Goal: Answer question/provide support

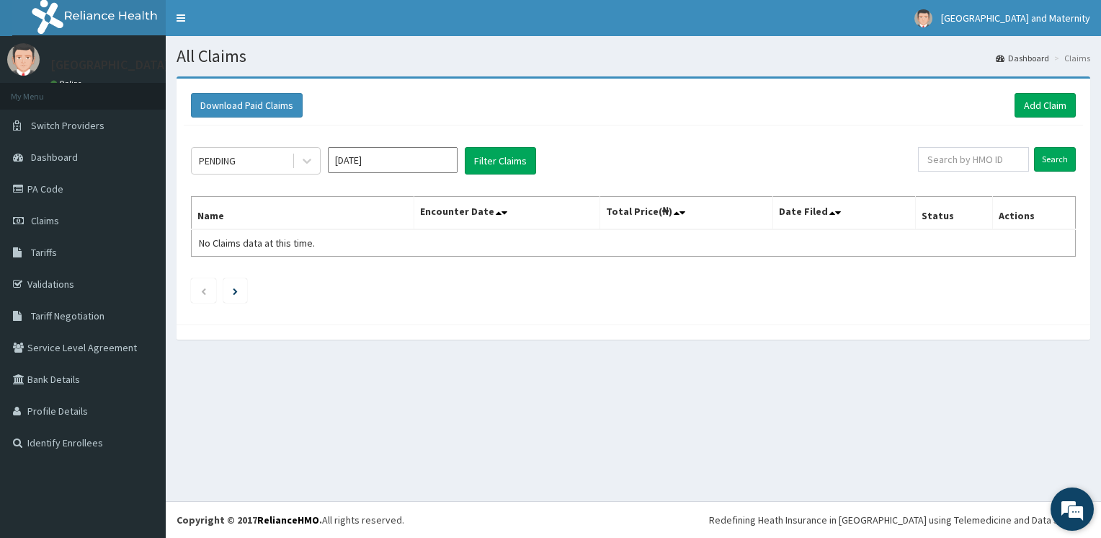
click at [1073, 515] on em at bounding box center [1072, 508] width 39 height 39
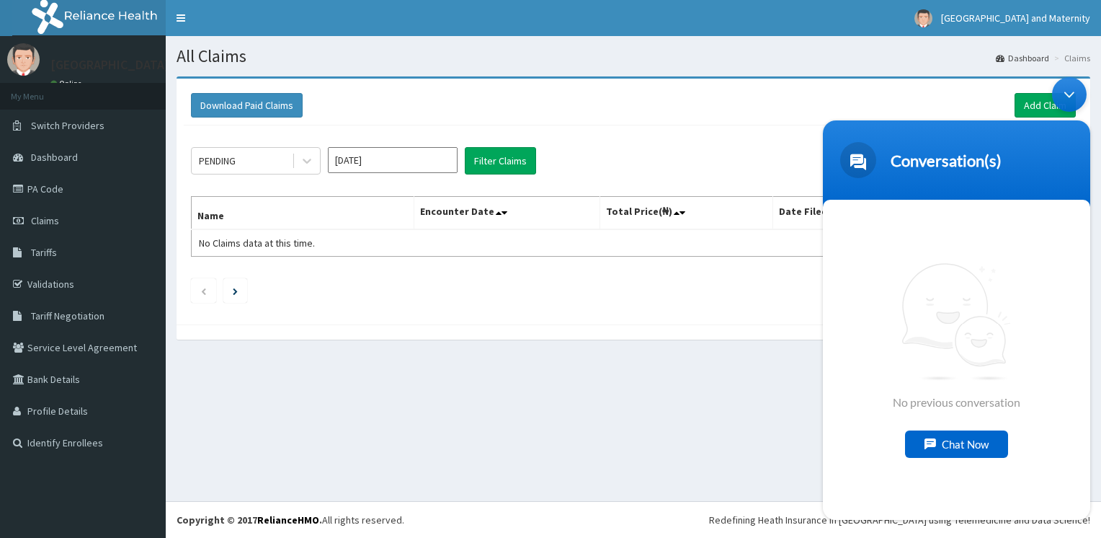
click at [967, 488] on div "No previous conversation Chat Now" at bounding box center [956, 359] width 267 height 320
click at [960, 485] on div "No previous conversation Chat Now" at bounding box center [956, 359] width 267 height 320
click at [959, 494] on div "No previous conversation Chat Now" at bounding box center [956, 359] width 267 height 320
click at [939, 436] on div "Chat Now" at bounding box center [956, 443] width 103 height 27
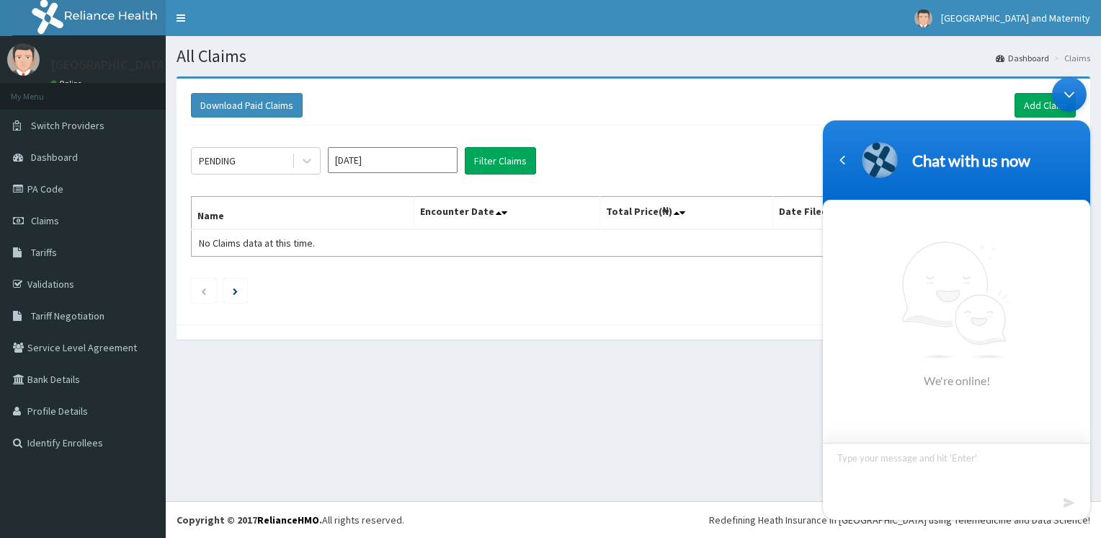
drag, startPoint x: 939, startPoint y: 436, endPoint x: 1001, endPoint y: 458, distance: 65.9
click at [1001, 458] on textarea "Type your message and hit 'Enter'" at bounding box center [956, 467] width 267 height 50
click at [1002, 457] on textarea "Type your message and hit 'Enter'" at bounding box center [956, 467] width 267 height 50
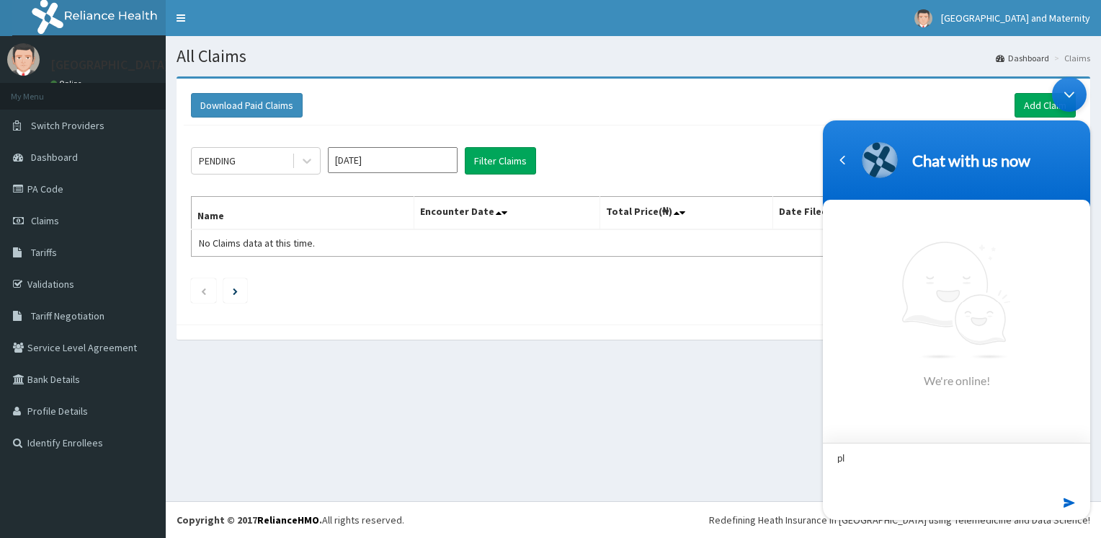
type textarea "p"
type textarea "Please approve claim for GLORY [PERSON_NAME]"
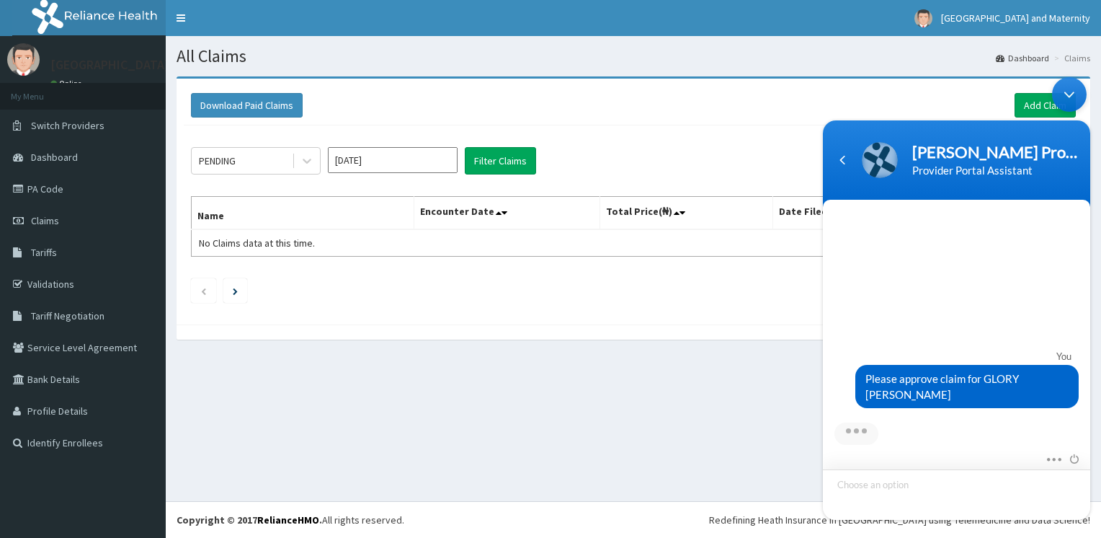
click at [851, 450] on section "You Please approve claim for GLORY EZELIORA Mute Send email" at bounding box center [956, 359] width 267 height 320
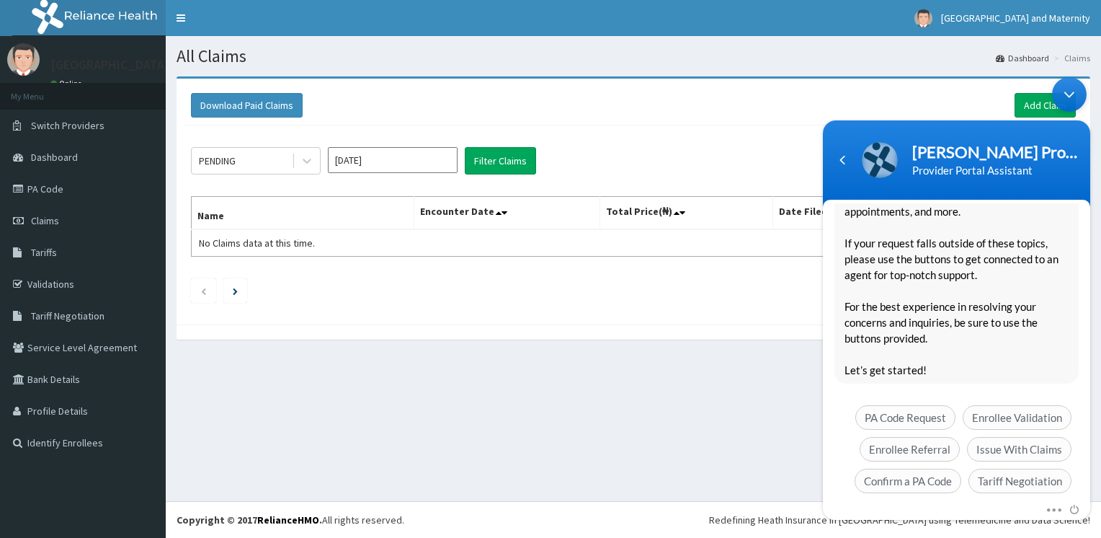
scroll to position [217, 0]
click at [1026, 436] on span "Issue With Claims" at bounding box center [1019, 448] width 105 height 25
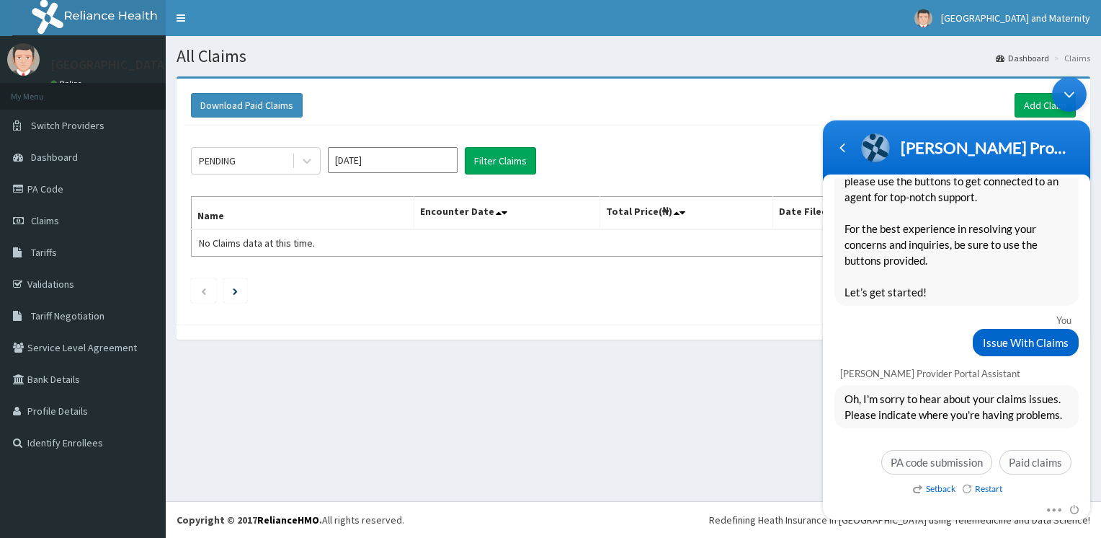
scroll to position [251, 0]
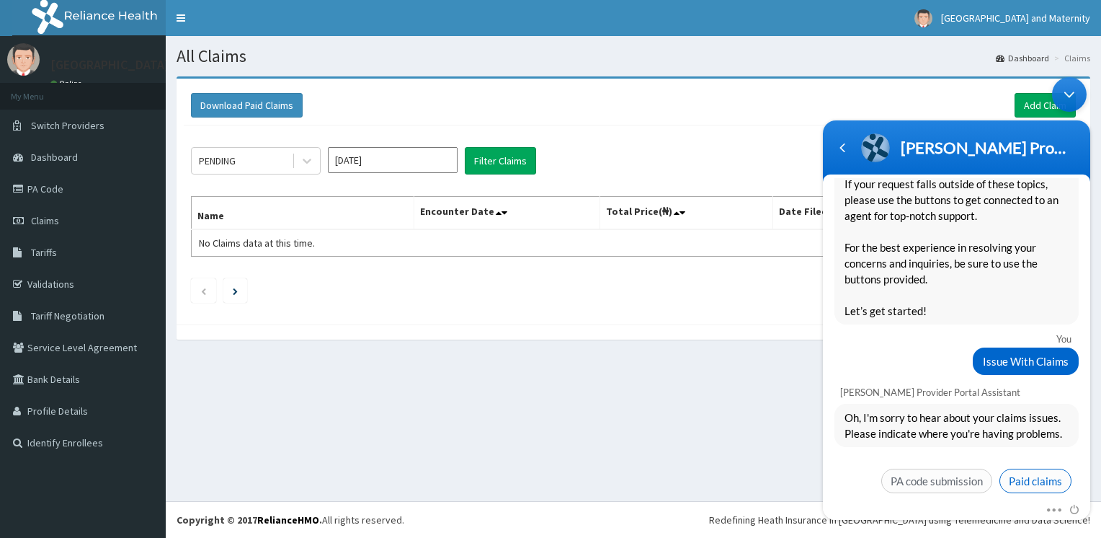
click at [1036, 469] on span "Paid claims" at bounding box center [1036, 480] width 72 height 25
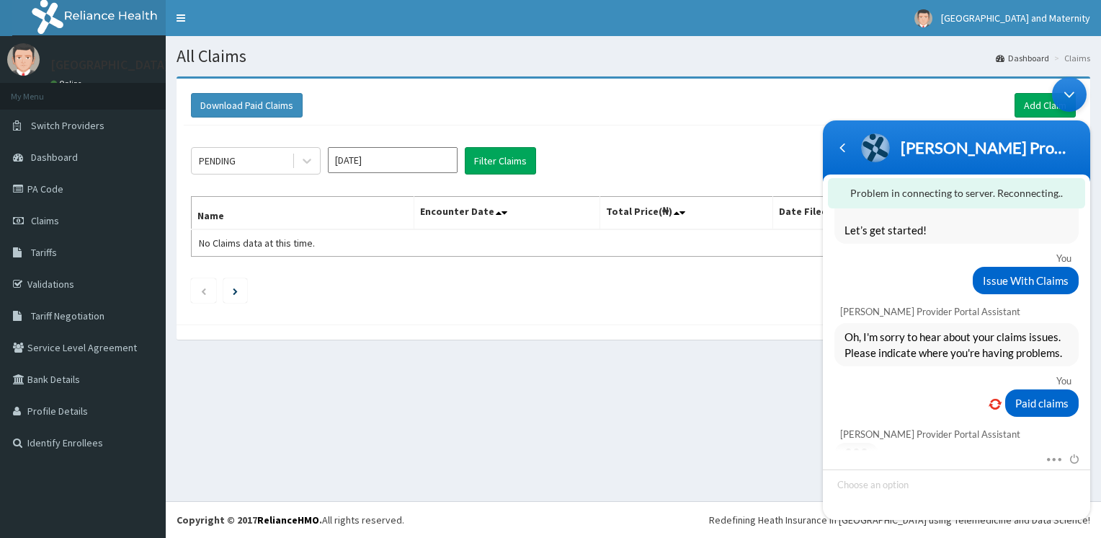
click at [674, 455] on div "All Claims Dashboard Claims Download Paid Claims Add Claim × Note you can only …" at bounding box center [634, 268] width 936 height 465
click at [863, 442] on div at bounding box center [857, 453] width 44 height 22
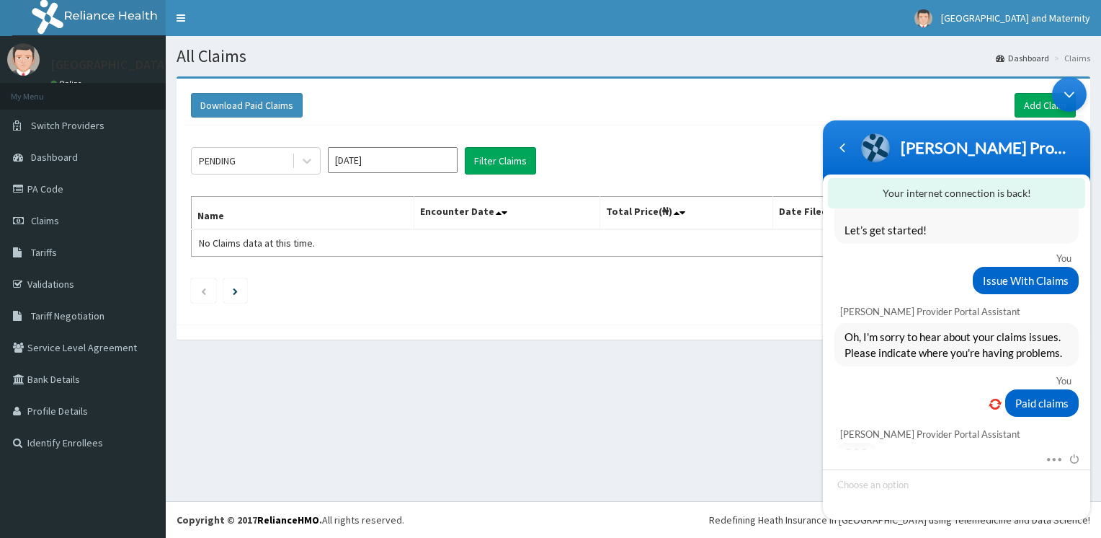
click at [863, 442] on div at bounding box center [857, 453] width 44 height 22
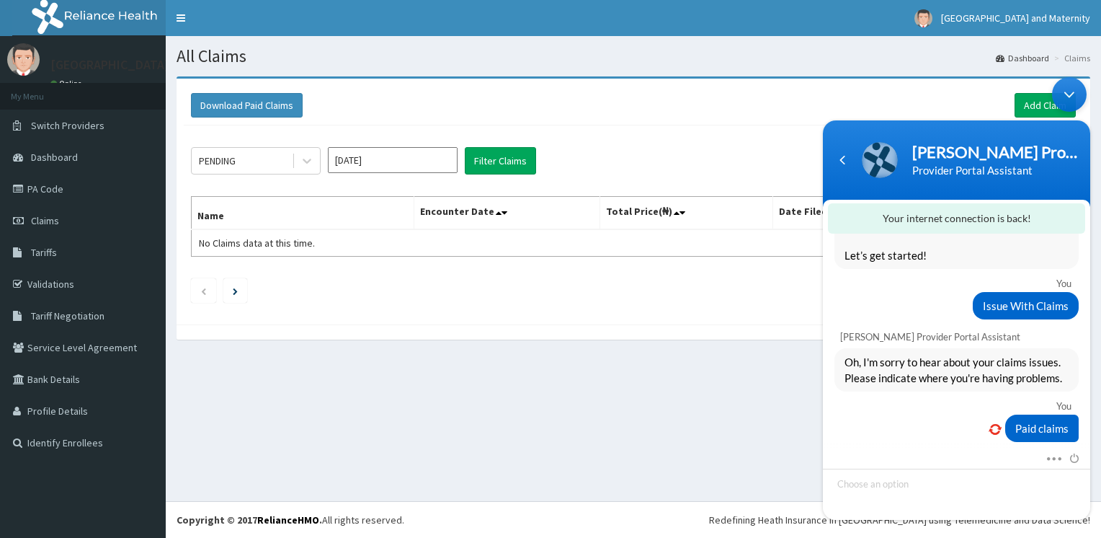
scroll to position [562, 0]
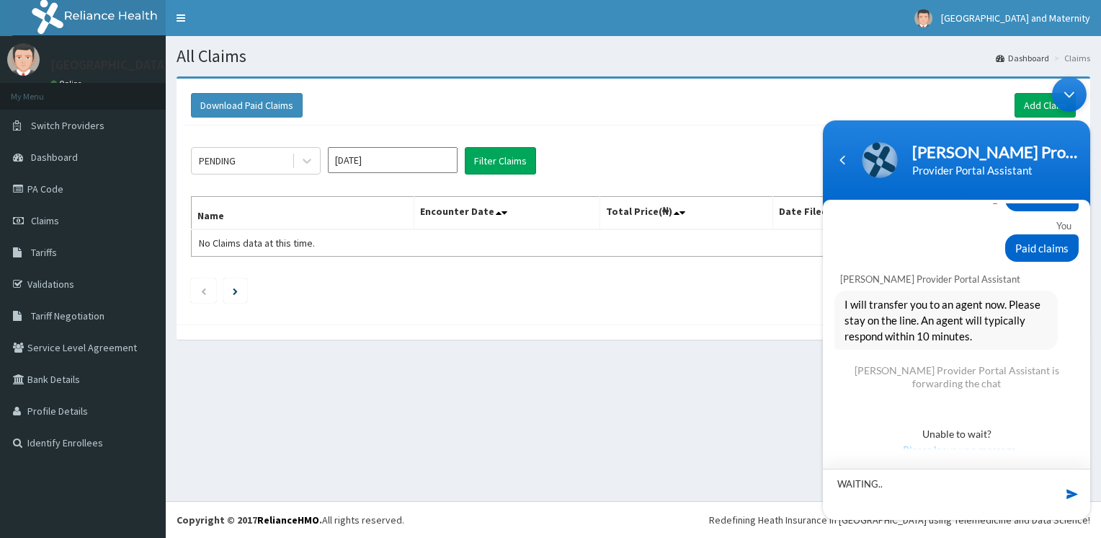
type textarea "WAITING.."
click at [1074, 498] on span at bounding box center [1072, 493] width 14 height 14
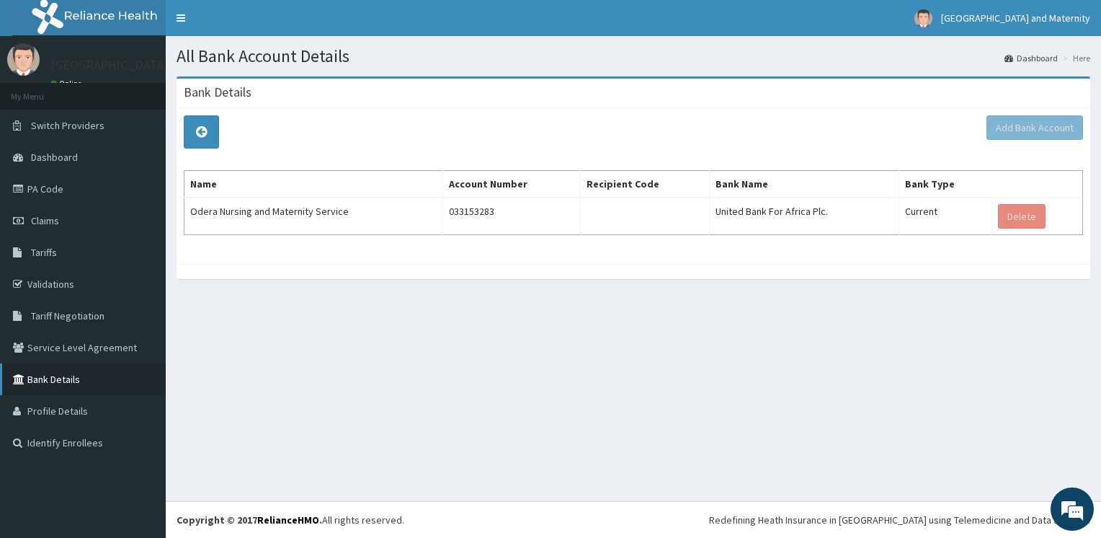
click at [55, 386] on link "Bank Details" at bounding box center [83, 379] width 166 height 32
